Goal: Information Seeking & Learning: Learn about a topic

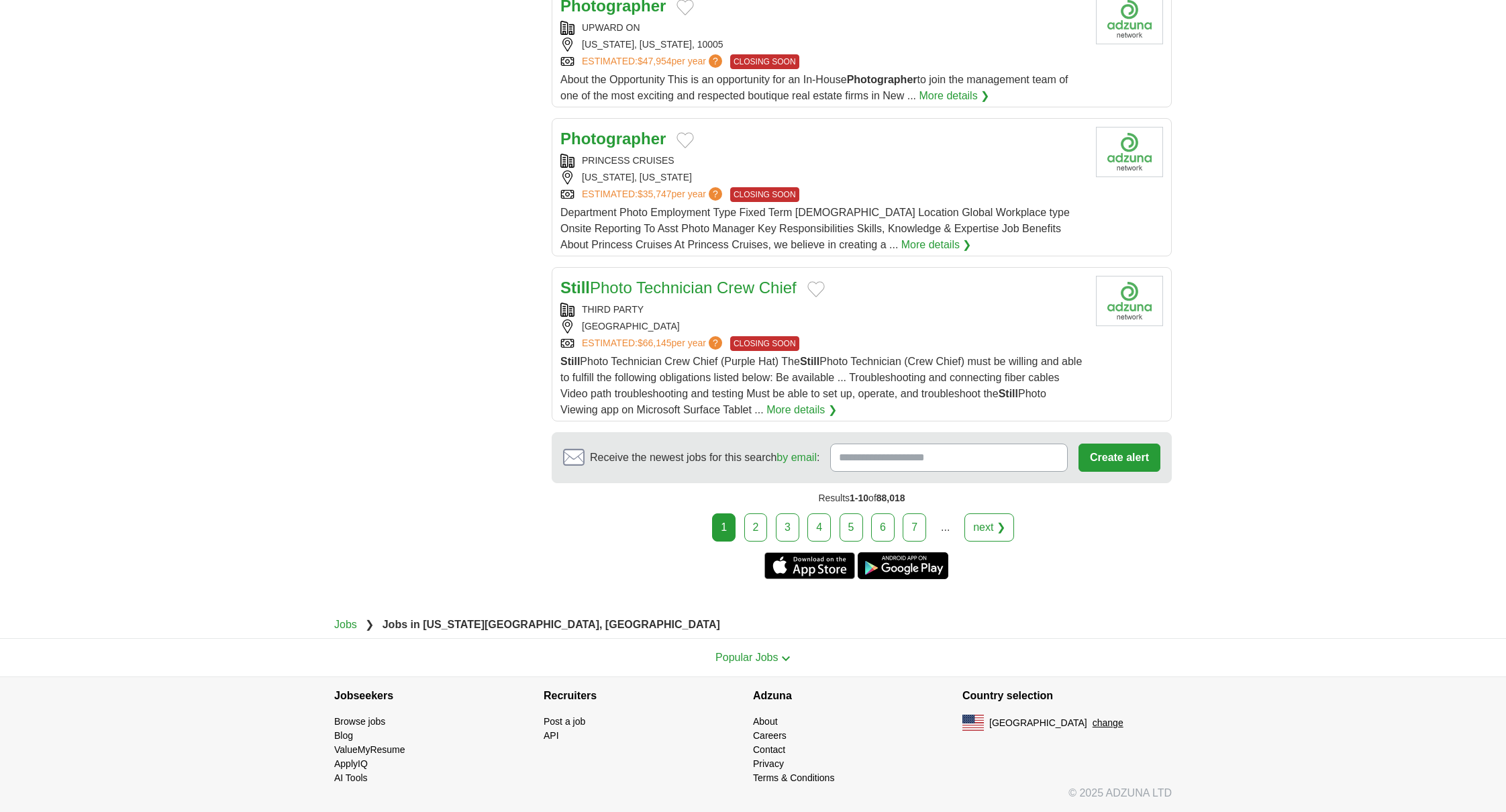
scroll to position [1495, 0]
click at [722, 67] on span "?" at bounding box center [715, 61] width 14 height 14
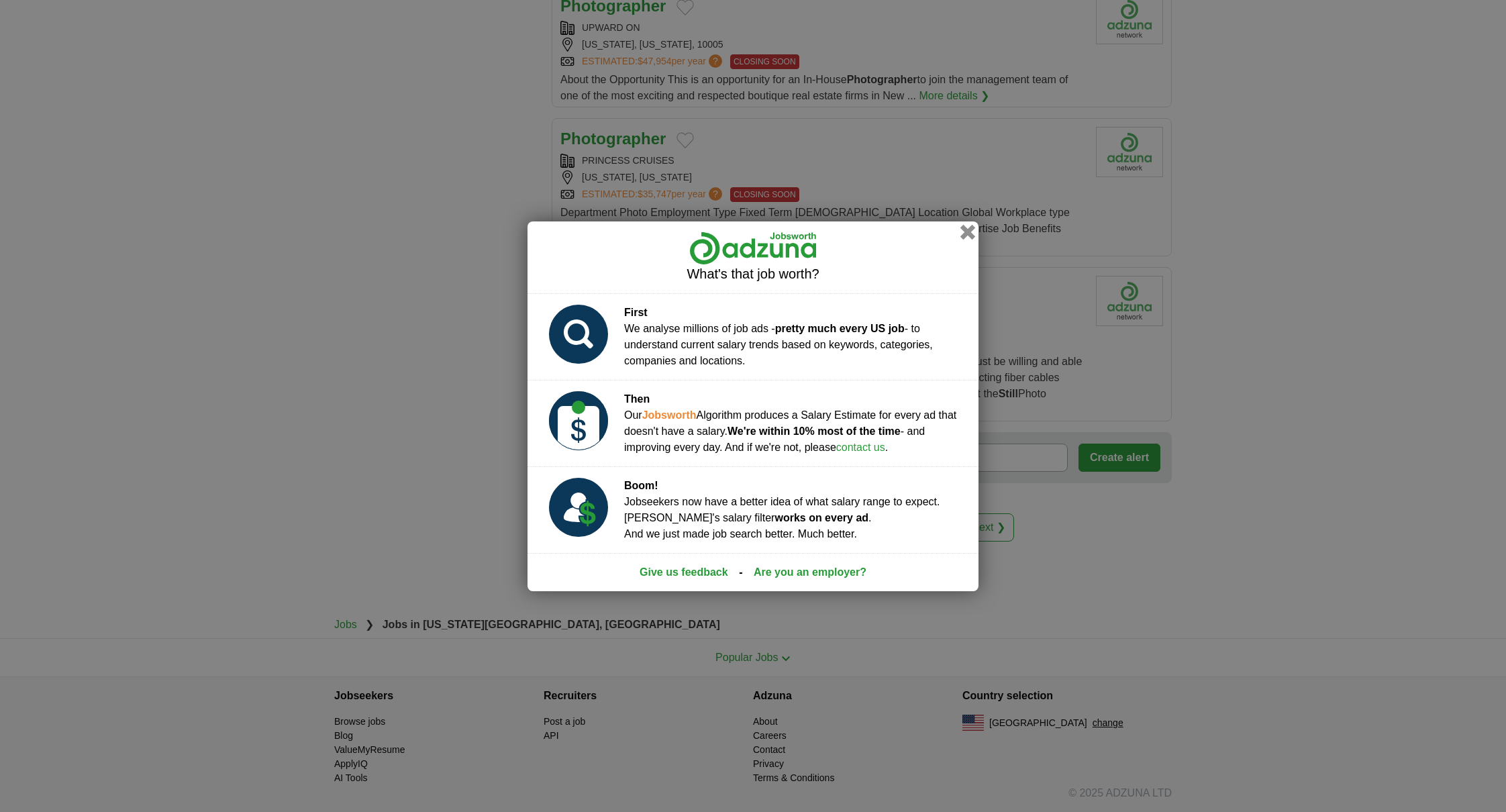
click at [975, 224] on button "button" at bounding box center [968, 231] width 15 height 15
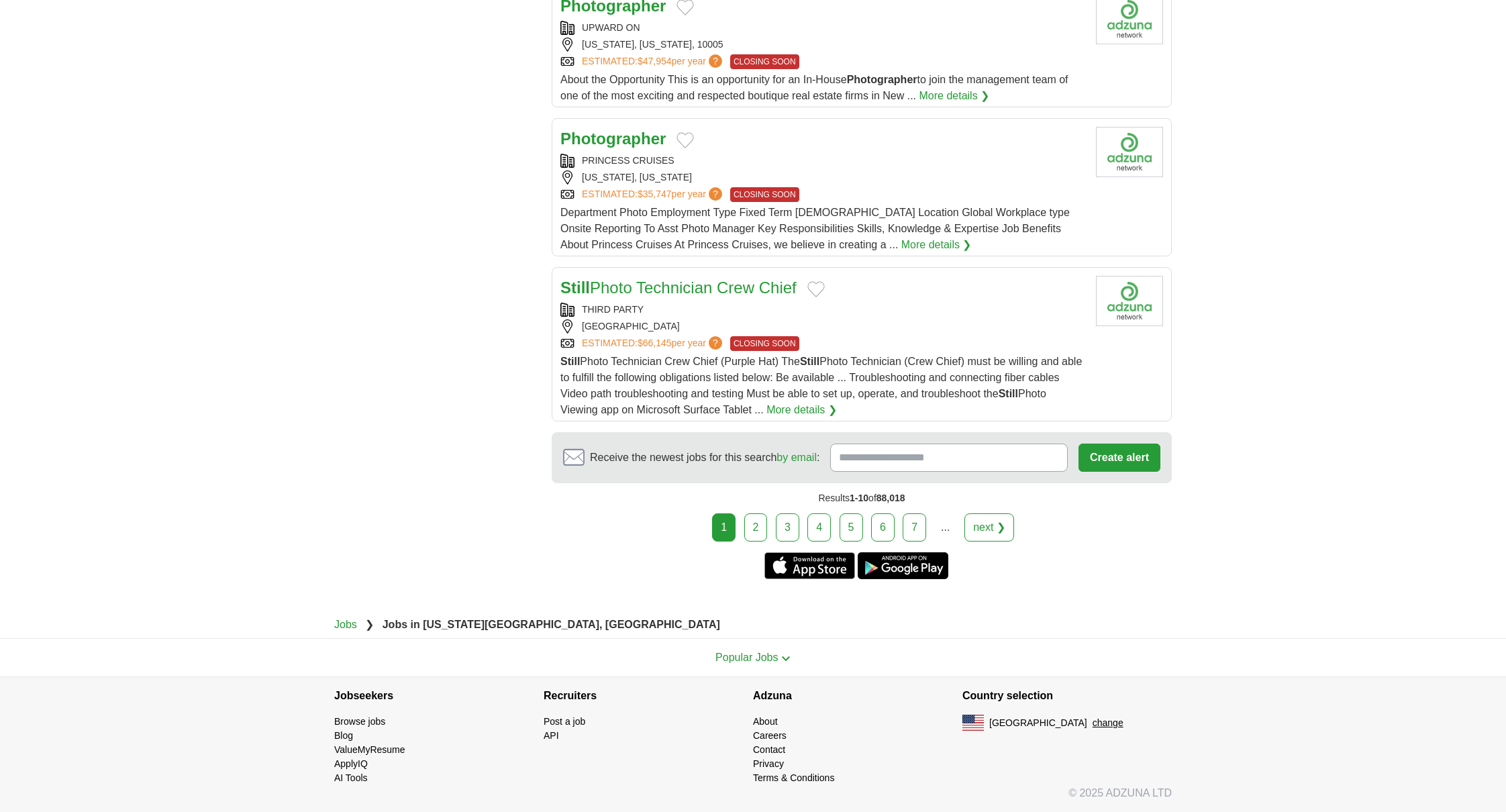
scroll to position [2271, 0]
click at [745, 513] on link "2" at bounding box center [757, 527] width 24 height 28
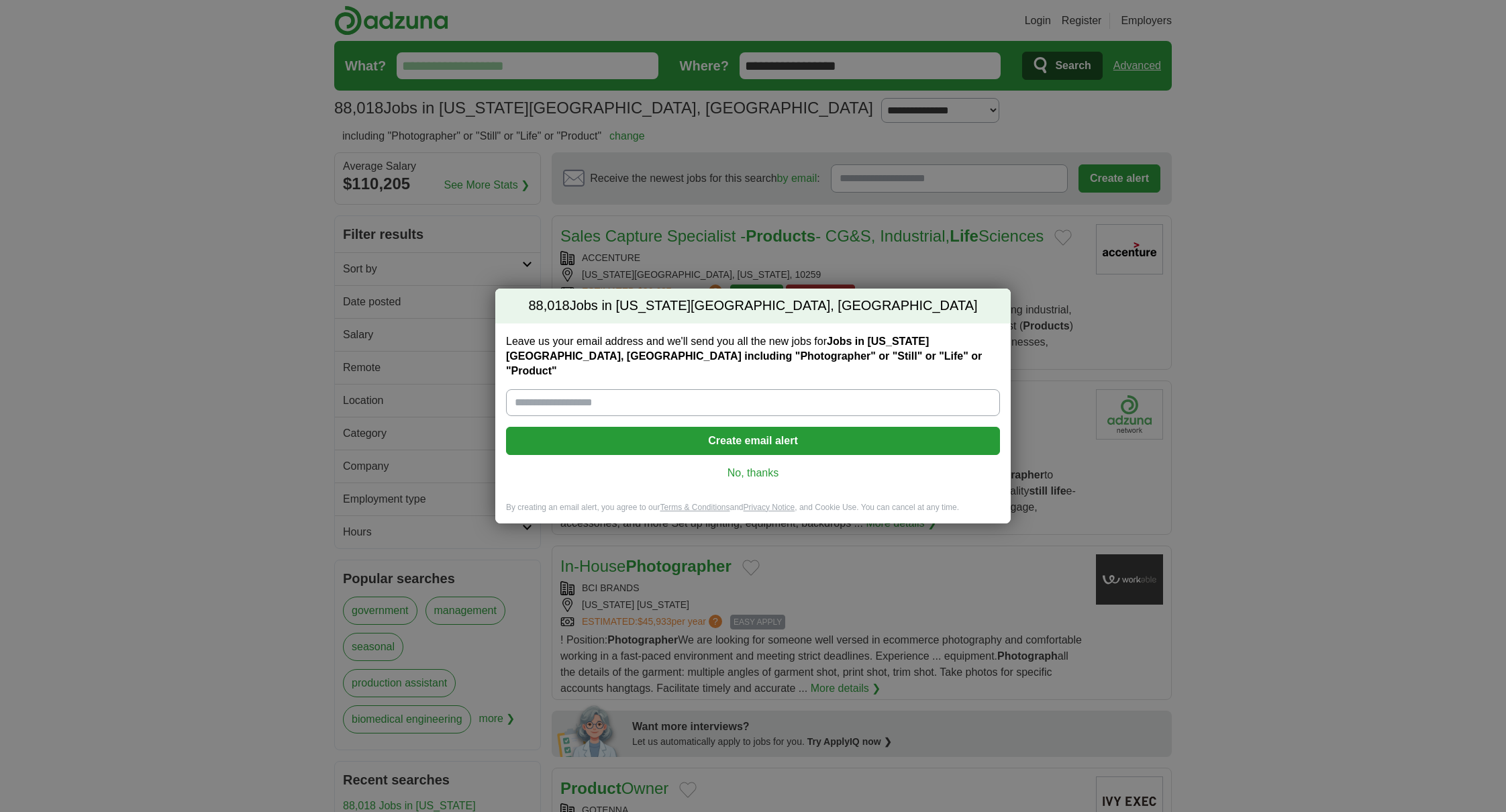
click at [765, 477] on link "No, thanks" at bounding box center [753, 473] width 472 height 15
